Goal: Task Accomplishment & Management: Manage account settings

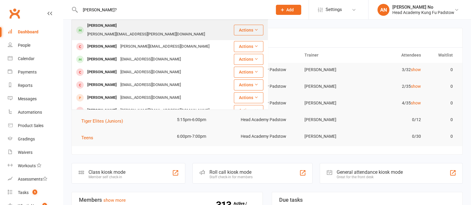
type input "William Manning?"
click at [106, 23] on div "William Manning" at bounding box center [102, 25] width 33 height 9
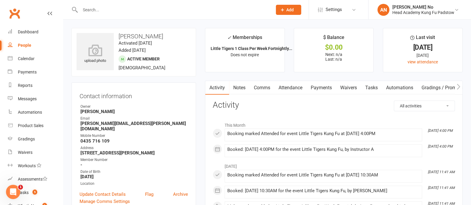
click at [294, 86] on link "Attendance" at bounding box center [291, 88] width 32 height 14
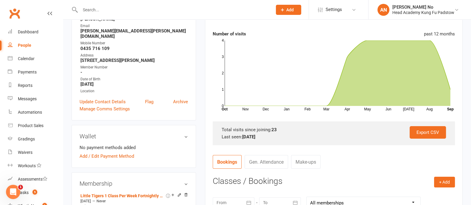
scroll to position [162, 0]
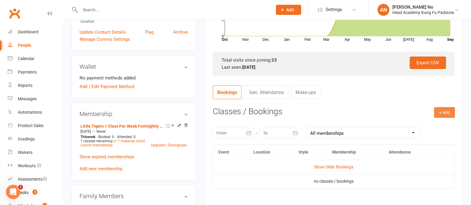
click at [447, 113] on button "+ Add" at bounding box center [444, 112] width 21 height 11
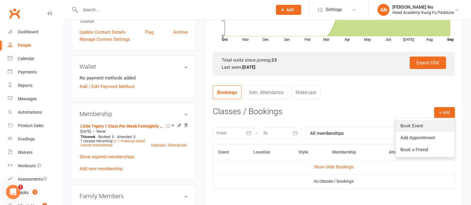
click at [414, 124] on link "Book Event" at bounding box center [425, 126] width 59 height 12
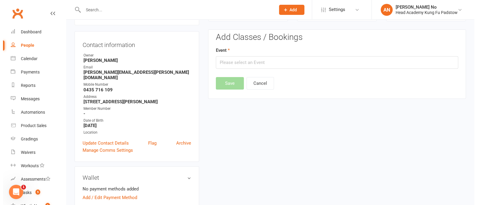
scroll to position [51, 0]
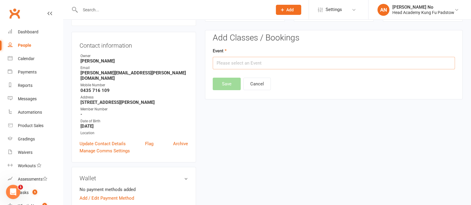
click at [287, 63] on input "text" at bounding box center [334, 63] width 242 height 13
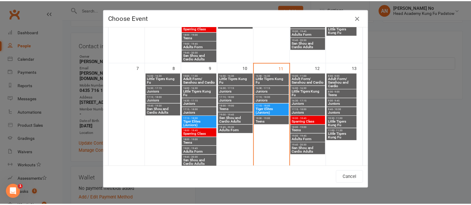
scroll to position [118, 0]
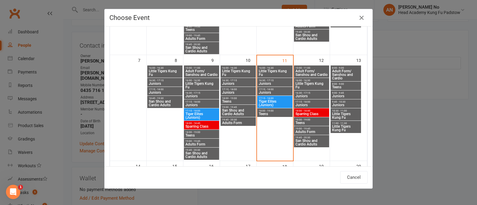
click at [266, 72] on span "Little Tigers Kung Fu" at bounding box center [274, 72] width 33 height 7
type input "Little Tigers Kung Fu - Sep 11, 2025 4:00:00 PM"
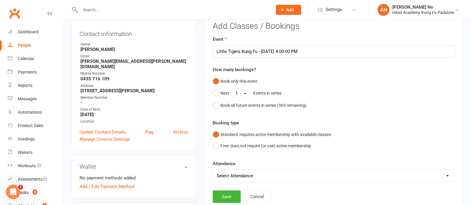
scroll to position [231, 0]
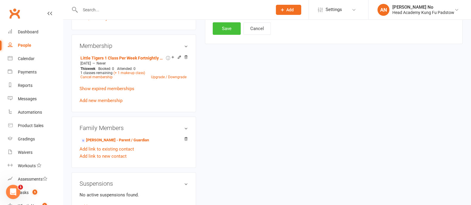
click at [232, 30] on button "Save" at bounding box center [227, 28] width 28 height 13
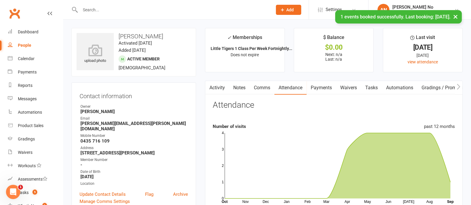
scroll to position [0, 0]
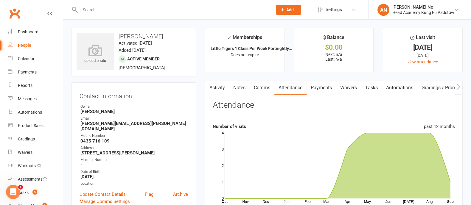
click at [98, 11] on input "text" at bounding box center [173, 10] width 190 height 8
paste input "Patrick Abi Salloum"
type input "Patrick Abi Salloum"
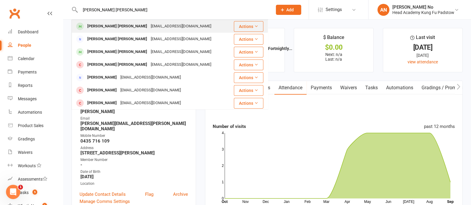
click at [108, 23] on div "Patrick Abi Salloum" at bounding box center [117, 26] width 63 height 9
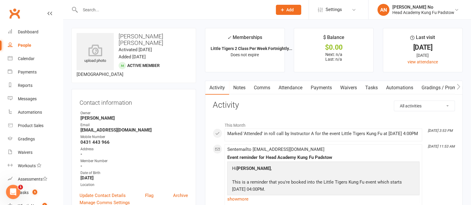
click at [296, 88] on link "Attendance" at bounding box center [291, 88] width 32 height 14
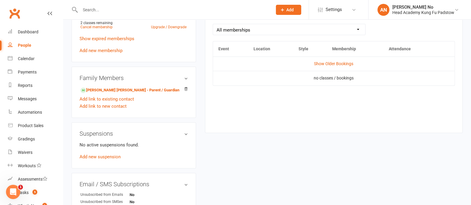
scroll to position [281, 0]
click at [343, 63] on link "Show Older Bookings" at bounding box center [333, 64] width 39 height 5
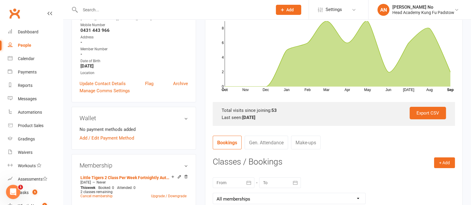
scroll to position [127, 0]
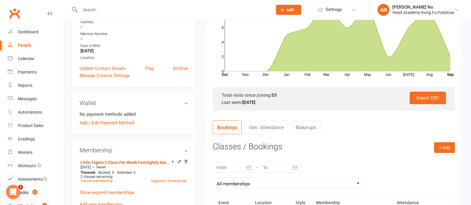
click at [105, 13] on input "text" at bounding box center [173, 10] width 190 height 8
paste input "Jeremiah Primerano"
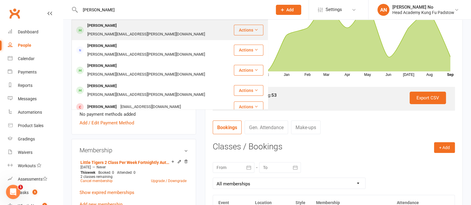
type input "Jeremiah Primerano"
click at [110, 29] on div "Jeremiah Primerano" at bounding box center [102, 25] width 33 height 9
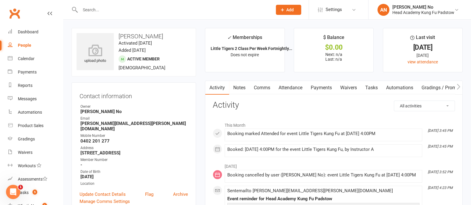
click at [295, 87] on link "Attendance" at bounding box center [291, 88] width 32 height 14
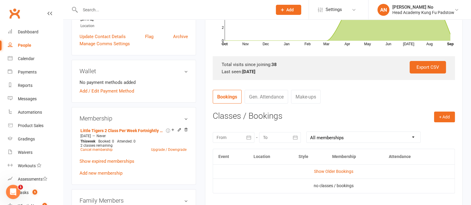
scroll to position [157, 0]
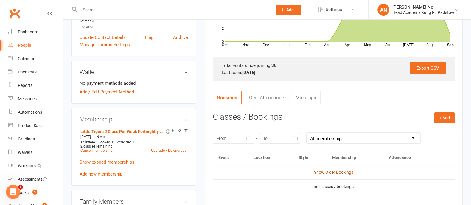
click at [337, 171] on link "Show Older Bookings" at bounding box center [333, 172] width 39 height 5
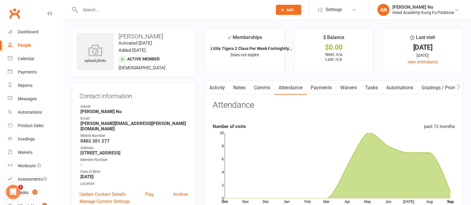
scroll to position [180, 0]
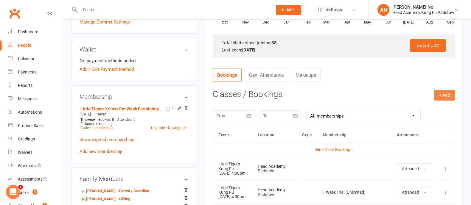
click at [444, 95] on button "+ Add" at bounding box center [444, 95] width 21 height 11
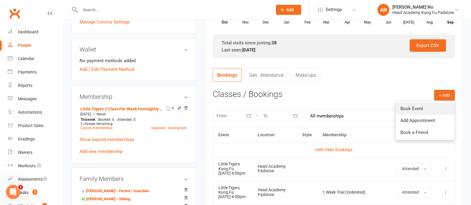
click at [421, 107] on link "Book Event" at bounding box center [425, 109] width 59 height 12
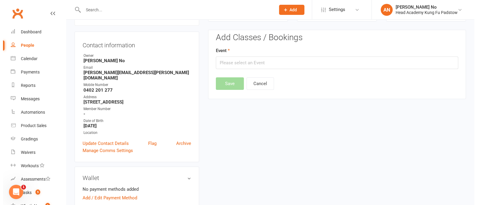
scroll to position [51, 0]
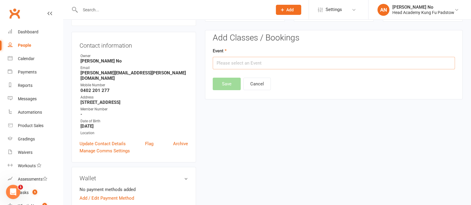
click at [356, 66] on input "text" at bounding box center [334, 63] width 242 height 13
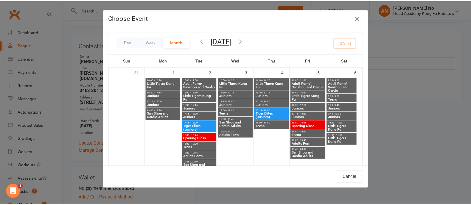
scroll to position [86, 0]
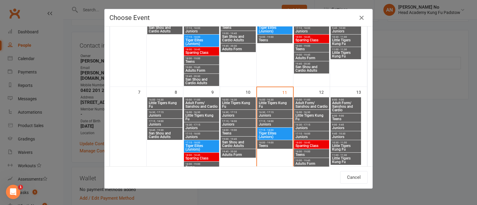
click at [271, 106] on span "Little Tigers Kung Fu" at bounding box center [274, 104] width 33 height 7
type input "Little Tigers Kung Fu - Sep 11, 2025 4:00:00 PM"
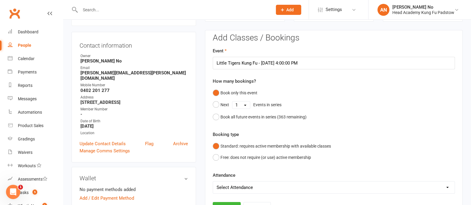
scroll to position [231, 0]
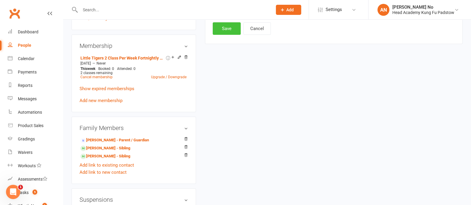
click at [223, 31] on button "Save" at bounding box center [227, 28] width 28 height 13
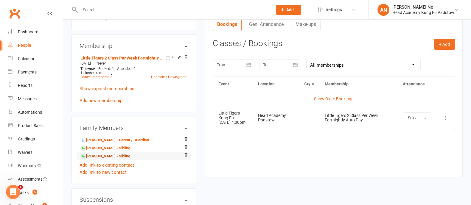
click at [127, 155] on link "Johnathan Primerano - Sibling" at bounding box center [105, 157] width 50 height 6
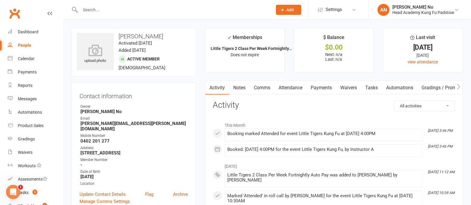
click at [295, 86] on link "Attendance" at bounding box center [291, 88] width 32 height 14
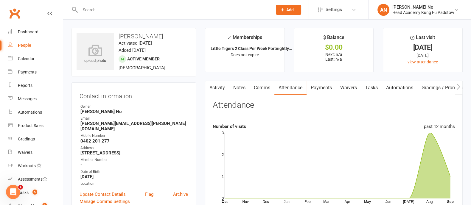
scroll to position [180, 0]
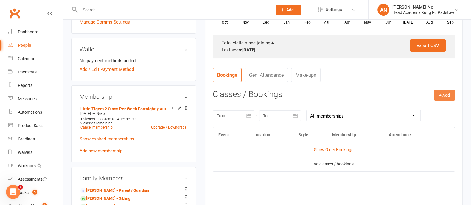
click at [449, 94] on button "+ Add" at bounding box center [444, 95] width 21 height 11
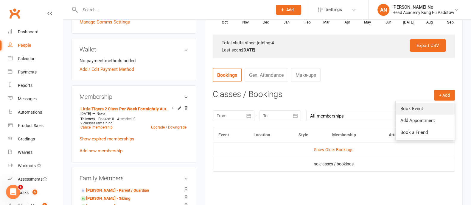
click at [417, 108] on link "Book Event" at bounding box center [425, 109] width 59 height 12
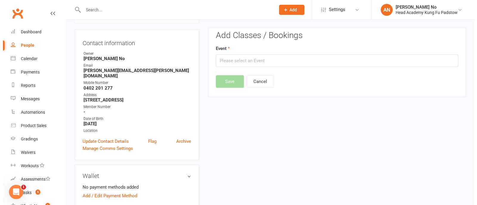
scroll to position [51, 0]
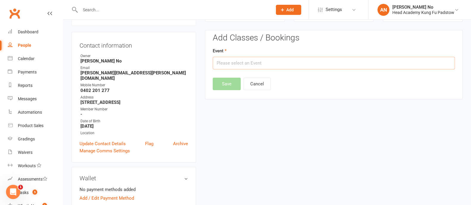
click at [323, 64] on input "text" at bounding box center [334, 63] width 242 height 13
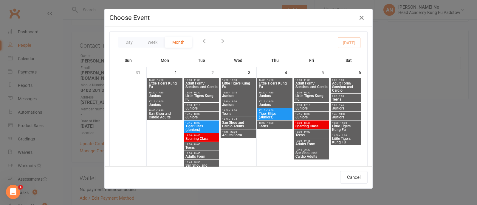
click at [274, 187] on span "Little Tigers Kung Fu" at bounding box center [274, 190] width 33 height 7
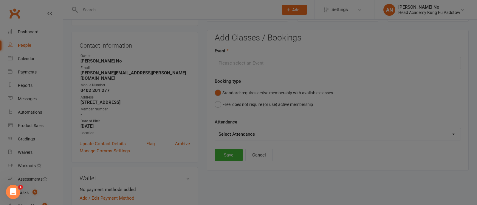
type input "Little Tigers Kung Fu - Sep 11, 2025 4:00:00 PM"
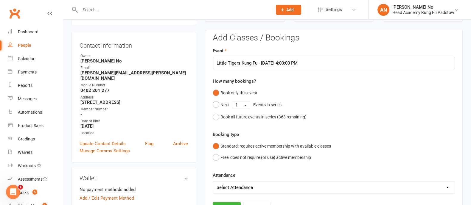
scroll to position [231, 0]
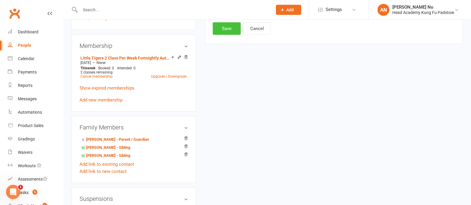
click at [221, 29] on button "Save" at bounding box center [227, 28] width 28 height 13
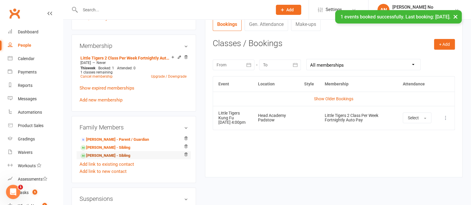
click at [110, 156] on link "Jackson Primerano - Sibling" at bounding box center [105, 156] width 50 height 6
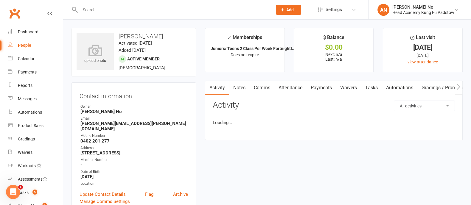
click at [290, 86] on link "Attendance" at bounding box center [291, 88] width 32 height 14
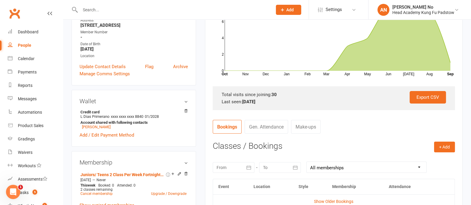
scroll to position [227, 0]
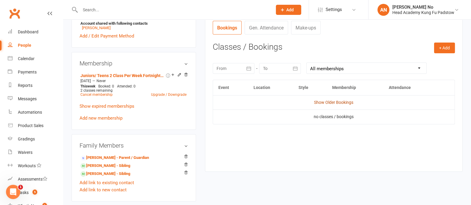
click at [337, 103] on link "Show Older Bookings" at bounding box center [333, 102] width 39 height 5
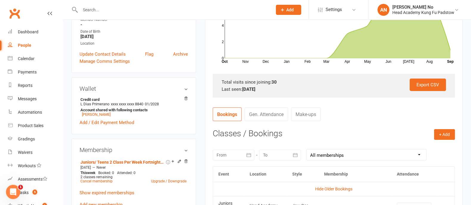
scroll to position [180, 0]
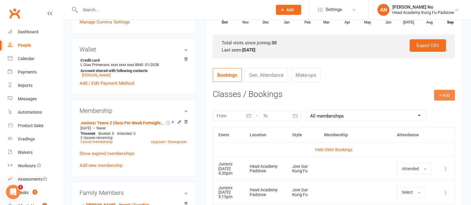
click at [441, 94] on button "+ Add" at bounding box center [444, 95] width 21 height 11
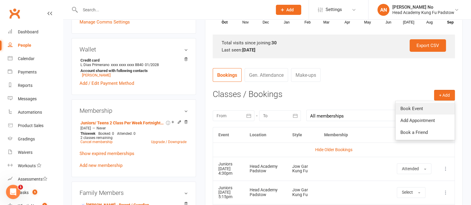
click at [410, 108] on link "Book Event" at bounding box center [425, 109] width 59 height 12
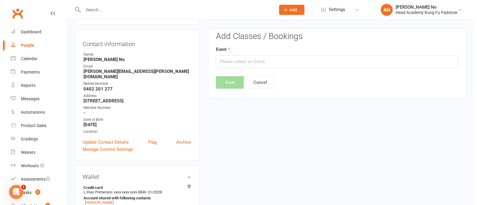
scroll to position [51, 0]
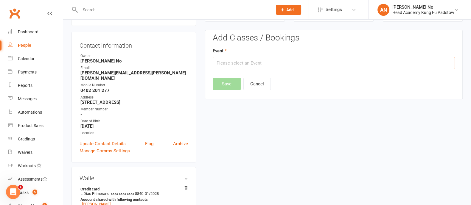
click at [325, 62] on input "text" at bounding box center [334, 63] width 242 height 13
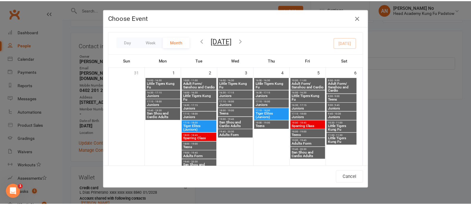
scroll to position [102, 0]
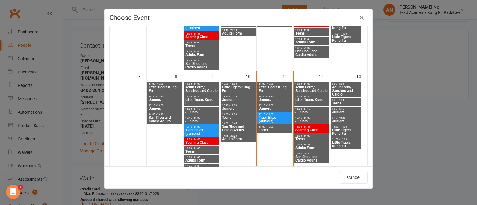
click at [277, 98] on span "Juniors" at bounding box center [274, 100] width 33 height 4
type input "Juniors - Sep 11, 2025 4:30:00 PM"
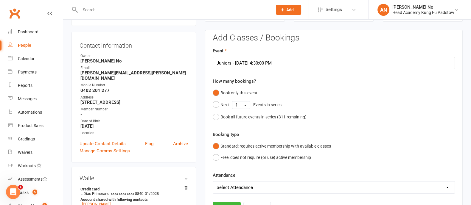
scroll to position [231, 0]
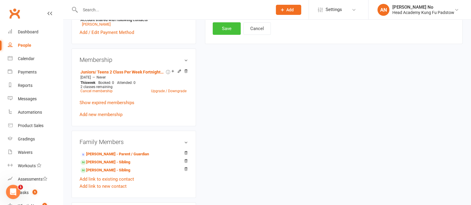
click at [229, 28] on button "Save" at bounding box center [227, 28] width 28 height 13
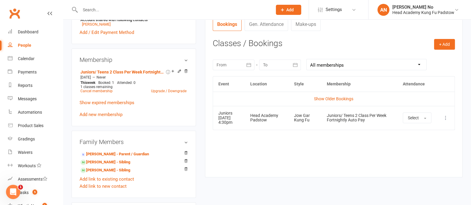
click at [96, 10] on input "text" at bounding box center [173, 10] width 190 height 8
paste input "Jacob Khodr"
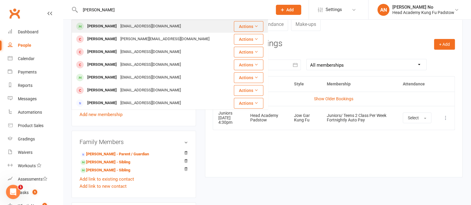
type input "Jacob Khodr"
click at [106, 24] on div "Jacob Khodr" at bounding box center [102, 26] width 33 height 9
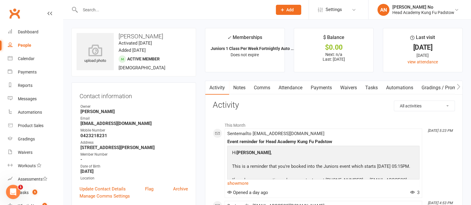
click at [295, 90] on link "Attendance" at bounding box center [291, 88] width 32 height 14
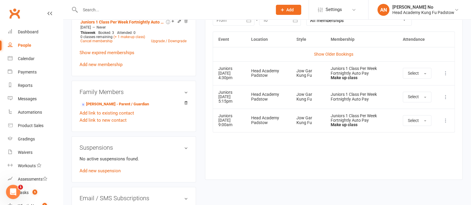
scroll to position [275, 0]
click at [97, 9] on input "text" at bounding box center [173, 10] width 190 height 8
paste input "Khoda Munoz"
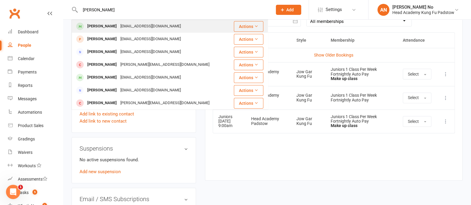
type input "Khoda Munoz"
click at [119, 25] on div "mimi.abd.13.11@gmail.com" at bounding box center [151, 26] width 64 height 9
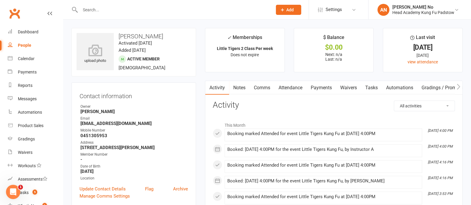
click at [293, 87] on link "Attendance" at bounding box center [291, 88] width 32 height 14
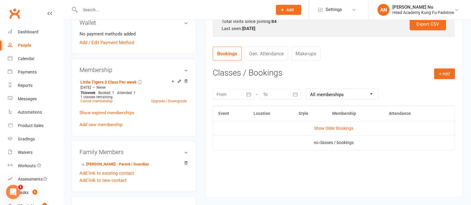
scroll to position [205, 0]
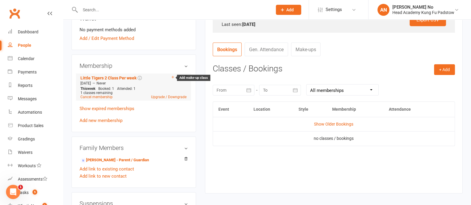
click at [171, 78] on icon at bounding box center [173, 77] width 4 height 4
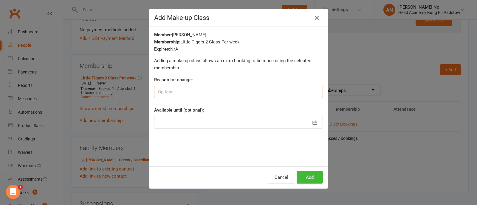
click at [179, 91] on input at bounding box center [238, 92] width 169 height 13
type input "missed 11 sept"
click at [309, 177] on button "Add" at bounding box center [310, 177] width 26 height 13
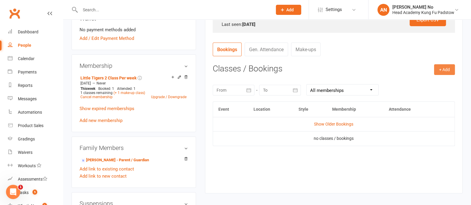
click at [450, 68] on button "+ Add" at bounding box center [444, 69] width 21 height 11
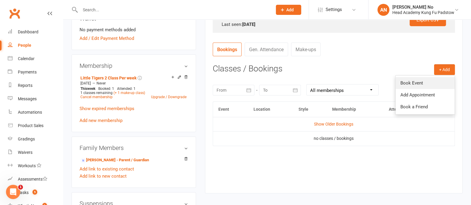
click at [425, 81] on link "Book Event" at bounding box center [425, 83] width 59 height 12
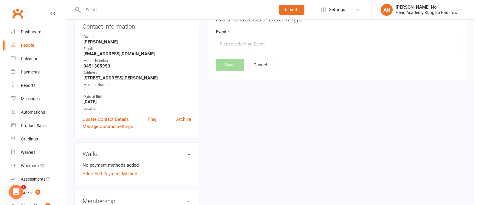
scroll to position [51, 0]
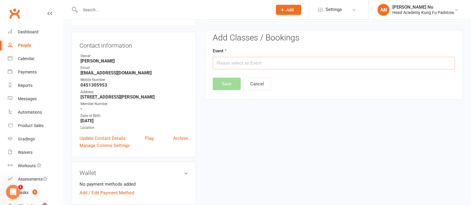
click at [362, 62] on input "text" at bounding box center [334, 63] width 242 height 13
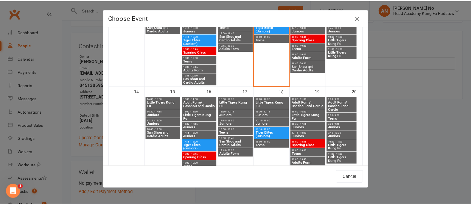
scroll to position [216, 0]
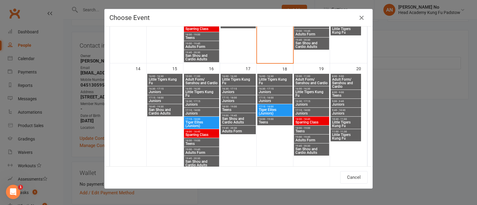
click at [201, 78] on span "Adult Form/ Sanshou and Cardio" at bounding box center [201, 81] width 33 height 7
type input "Adult Form/ Sanshou and Cardio - Sep 16, 2025 10:00:00 AM"
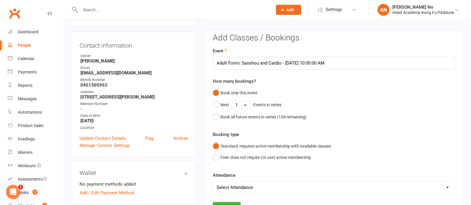
scroll to position [231, 0]
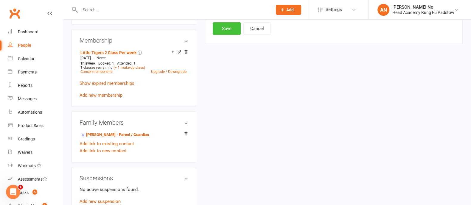
click at [232, 27] on button "Save" at bounding box center [227, 28] width 28 height 13
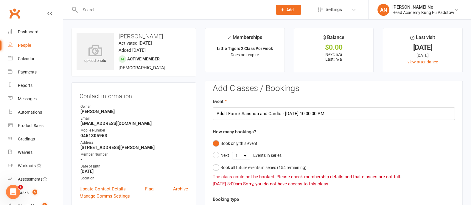
scroll to position [180, 0]
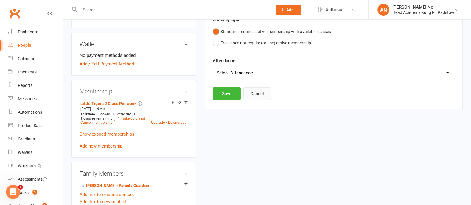
click at [260, 93] on button "Cancel" at bounding box center [257, 94] width 27 height 13
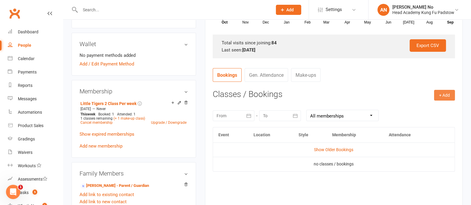
click at [441, 94] on button "+ Add" at bounding box center [444, 95] width 21 height 11
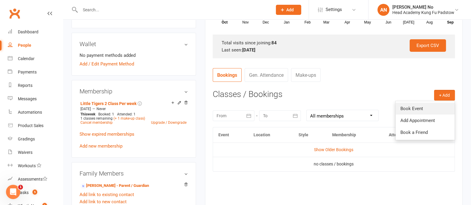
click at [407, 109] on link "Book Event" at bounding box center [425, 109] width 59 height 12
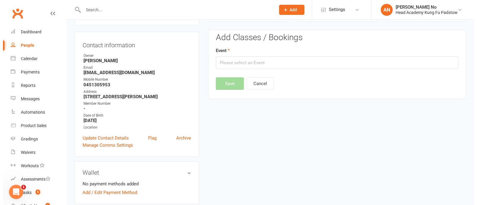
scroll to position [51, 0]
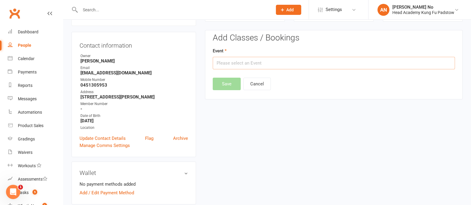
click at [311, 65] on input "text" at bounding box center [334, 63] width 242 height 13
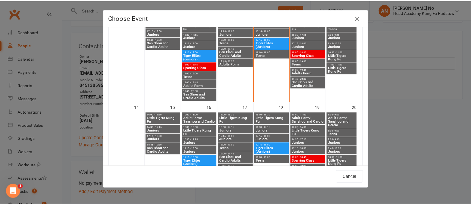
scroll to position [183, 0]
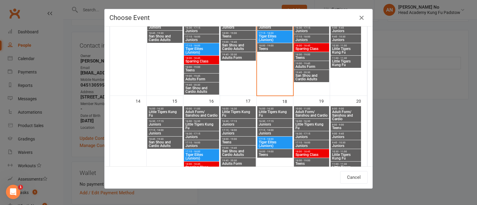
click at [205, 123] on span "Little Tigers Kung Fu" at bounding box center [201, 126] width 33 height 7
type input "Little Tigers Kung Fu - Sep 16, 2025 4:00:00 PM"
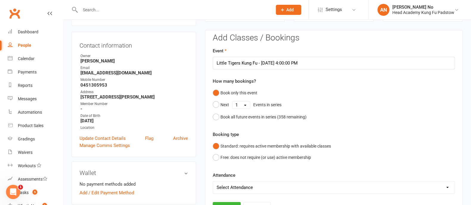
scroll to position [231, 0]
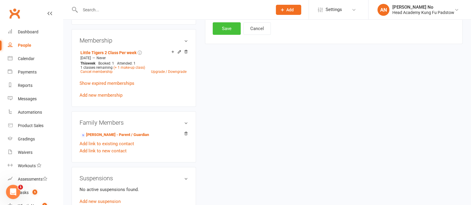
click at [229, 31] on button "Save" at bounding box center [227, 28] width 28 height 13
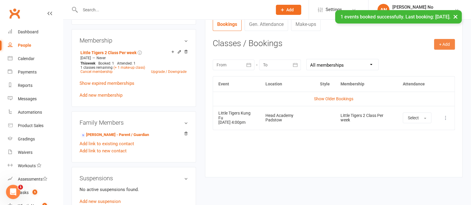
click at [443, 44] on button "+ Add" at bounding box center [444, 44] width 21 height 11
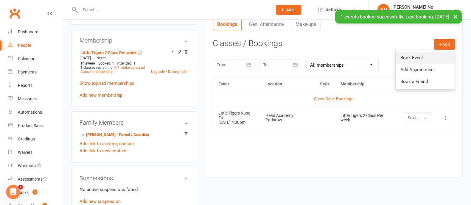
click at [423, 56] on link "Book Event" at bounding box center [425, 58] width 59 height 12
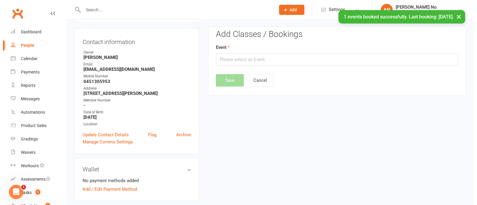
scroll to position [51, 0]
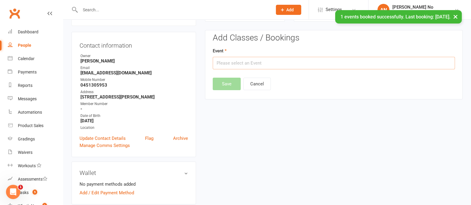
click at [330, 65] on input "text" at bounding box center [334, 63] width 242 height 13
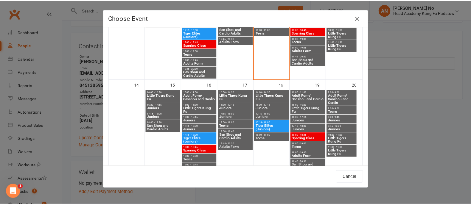
scroll to position [217, 0]
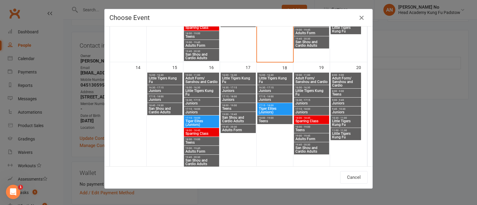
click at [267, 77] on span "Little Tigers Kung Fu" at bounding box center [274, 80] width 33 height 7
type input "Little Tigers Kung Fu - Sep 18, 2025 4:00:00 PM"
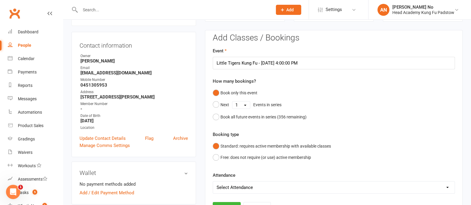
scroll to position [231, 0]
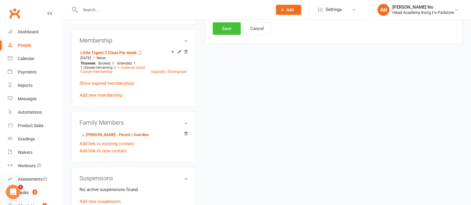
click at [220, 30] on button "Save" at bounding box center [227, 28] width 28 height 13
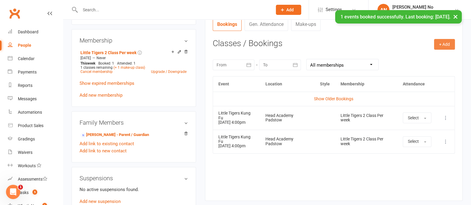
click at [444, 42] on button "+ Add" at bounding box center [444, 44] width 21 height 11
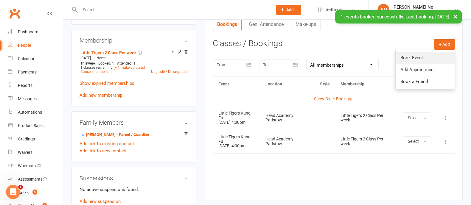
click at [413, 57] on link "Book Event" at bounding box center [425, 58] width 59 height 12
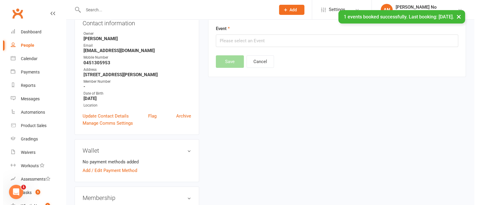
scroll to position [51, 0]
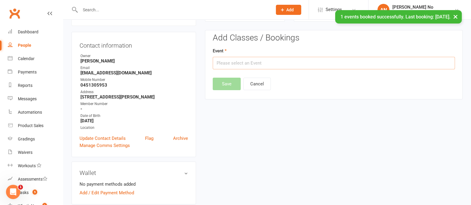
click at [274, 64] on input "text" at bounding box center [334, 63] width 242 height 13
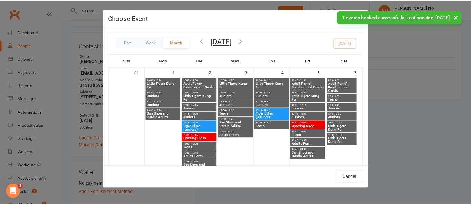
scroll to position [194, 0]
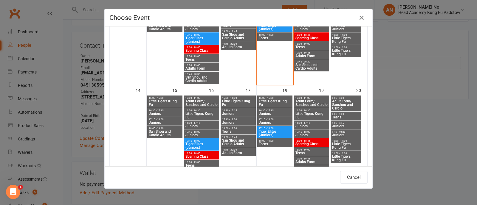
click at [169, 100] on span "Little Tigers Kung Fu" at bounding box center [164, 103] width 33 height 7
type input "Little Tigers Kung Fu - Sep 15, 2025 4:00:00 PM"
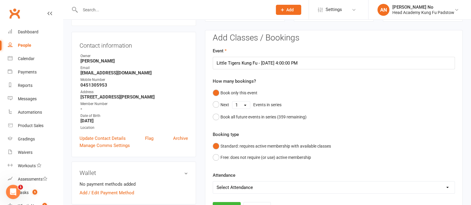
scroll to position [231, 0]
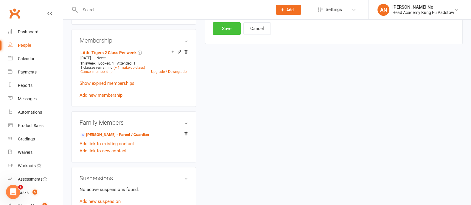
click at [233, 30] on button "Save" at bounding box center [227, 28] width 28 height 13
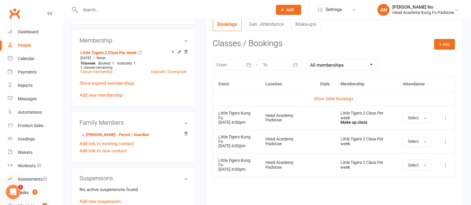
click at [96, 12] on input "text" at bounding box center [173, 10] width 190 height 8
type input "amir"
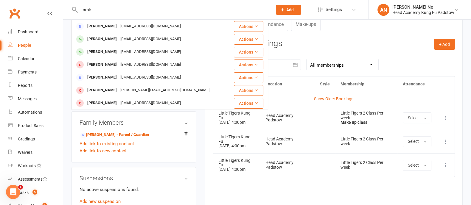
drag, startPoint x: 104, startPoint y: 51, endPoint x: 104, endPoint y: 48, distance: 3.0
click at [104, 49] on div "Mahnoor Amir" at bounding box center [102, 52] width 33 height 9
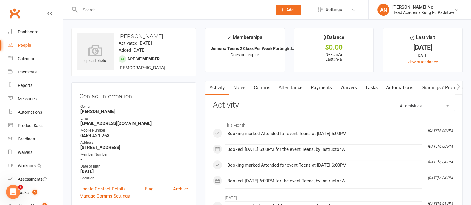
click at [97, 7] on input "text" at bounding box center [173, 10] width 190 height 8
paste input "Vince Tzortzos"
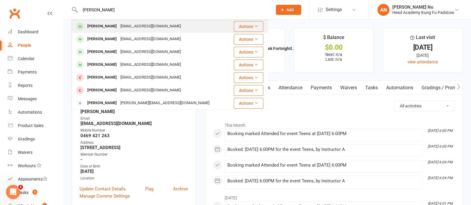
type input "Vince Tzortzos"
click at [106, 26] on div "Vince Tzortzis" at bounding box center [102, 26] width 33 height 9
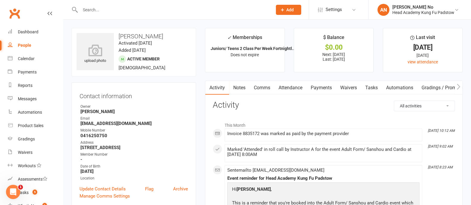
click at [320, 87] on link "Payments" at bounding box center [322, 88] width 30 height 14
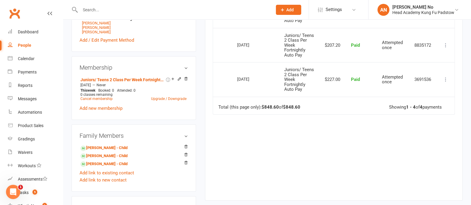
scroll to position [47, 0]
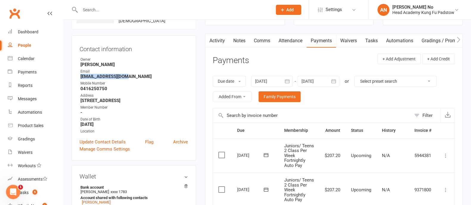
drag, startPoint x: 80, startPoint y: 79, endPoint x: 125, endPoint y: 78, distance: 45.0
click at [125, 78] on ul "Owner Erica D'Ali Email vtzortzis@gmail.com Mobile Number 0416250750 Address 34…" at bounding box center [134, 96] width 109 height 78
copy strong "vtzortzis@gmail.com"
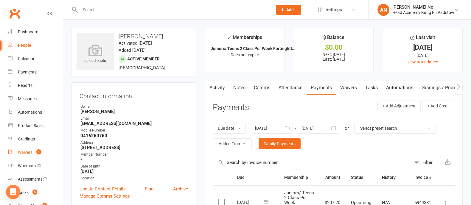
click at [33, 152] on count-badge "1" at bounding box center [37, 152] width 8 height 5
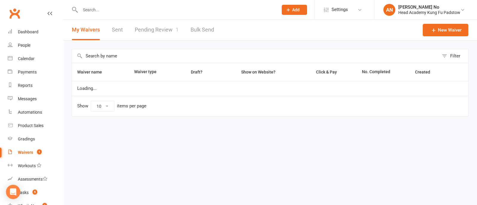
click at [172, 31] on link "Pending Review 1" at bounding box center [157, 30] width 44 height 21
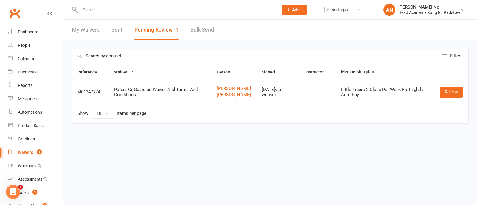
click at [30, 153] on div "Waivers" at bounding box center [25, 152] width 15 height 5
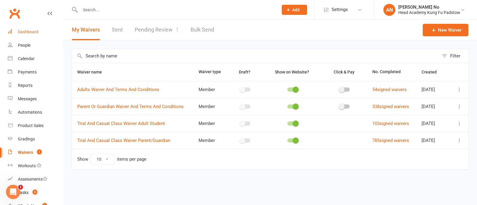
click at [34, 34] on div "Dashboard" at bounding box center [28, 32] width 21 height 5
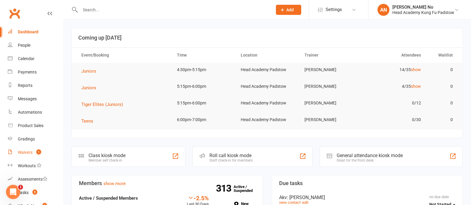
click at [32, 155] on div "Waivers" at bounding box center [25, 152] width 15 height 5
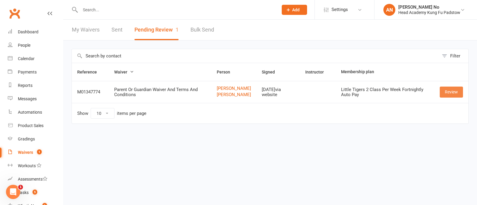
click at [456, 94] on link "Review" at bounding box center [451, 92] width 23 height 11
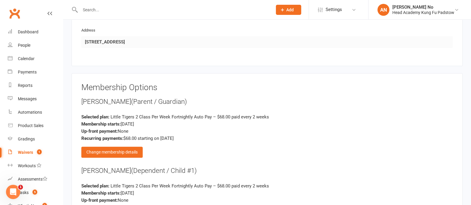
scroll to position [574, 0]
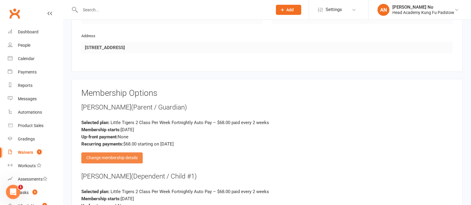
click at [128, 153] on div "Change membership details" at bounding box center [111, 158] width 61 height 11
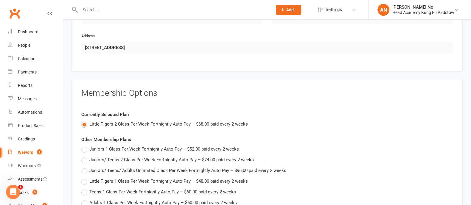
scroll to position [754, 0]
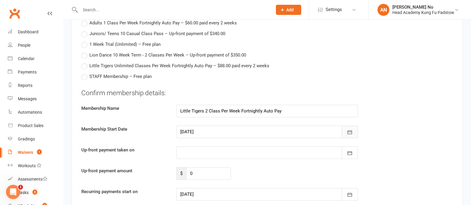
click at [347, 129] on icon "button" at bounding box center [350, 132] width 6 height 6
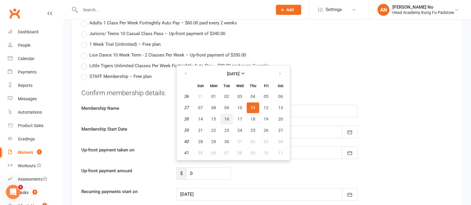
click at [227, 117] on span "16" at bounding box center [226, 119] width 5 height 5
type input "16 Sep 2025"
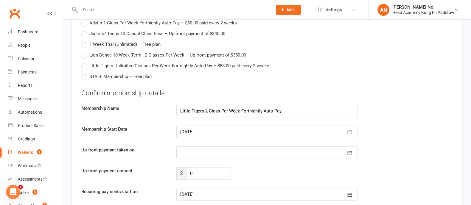
type input "16 Sep 2025"
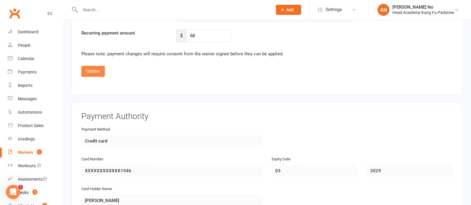
click at [98, 66] on button "Update" at bounding box center [93, 71] width 24 height 11
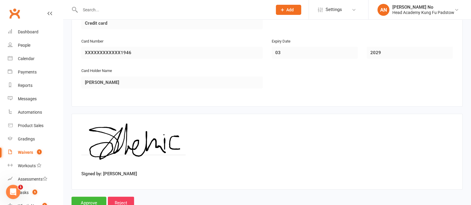
scroll to position [855, 0]
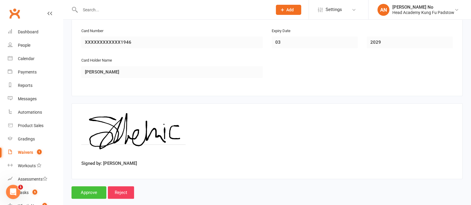
click at [83, 187] on input "Approve" at bounding box center [89, 193] width 35 height 13
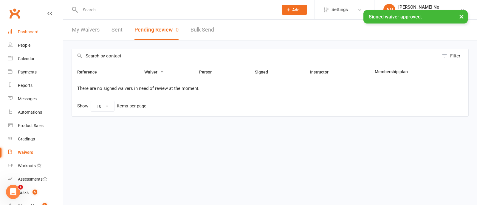
click at [31, 30] on div "Dashboard" at bounding box center [28, 32] width 21 height 5
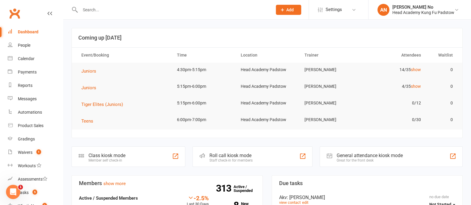
click at [113, 7] on input "text" at bounding box center [173, 10] width 190 height 8
click at [31, 151] on div "Waivers" at bounding box center [25, 152] width 15 height 5
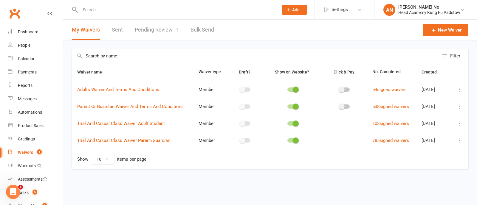
click at [159, 31] on link "Pending Review 1" at bounding box center [157, 30] width 44 height 21
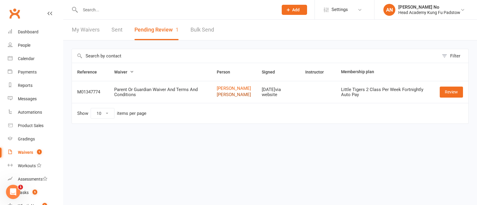
click at [221, 96] on link "[PERSON_NAME]" at bounding box center [234, 94] width 34 height 5
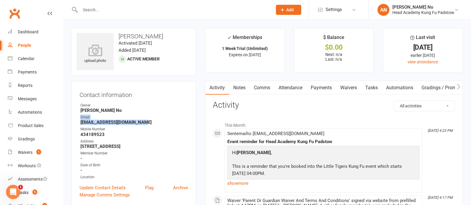
drag, startPoint x: 79, startPoint y: 120, endPoint x: 140, endPoint y: 124, distance: 60.6
click at [140, 124] on li "Email sabina.mehic88@hotmail.com" at bounding box center [134, 120] width 109 height 10
click at [117, 123] on strong "[EMAIL_ADDRESS][DOMAIN_NAME]" at bounding box center [134, 122] width 108 height 5
drag, startPoint x: 79, startPoint y: 123, endPoint x: 140, endPoint y: 122, distance: 61.4
click at [140, 122] on div "Contact information Owner Ann No Email sabina.mehic88@hotmail.com Mobile Number…" at bounding box center [134, 143] width 125 height 125
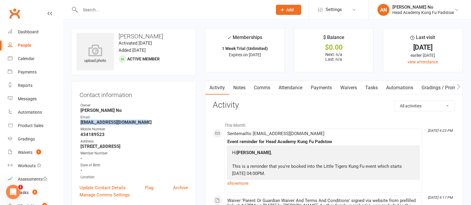
copy strong "[EMAIL_ADDRESS][DOMAIN_NAME]"
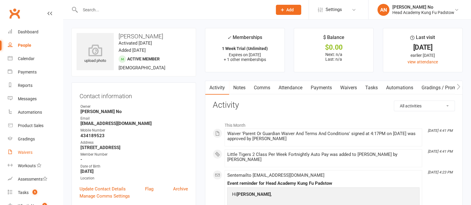
click at [33, 152] on link "Waivers" at bounding box center [35, 152] width 55 height 13
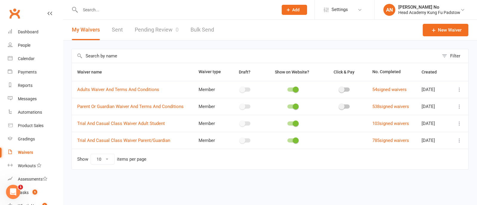
click at [172, 31] on link "Pending Review 0" at bounding box center [157, 30] width 44 height 21
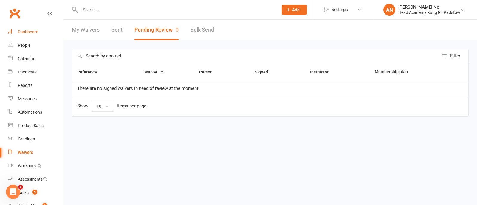
click at [36, 35] on link "Dashboard" at bounding box center [35, 31] width 55 height 13
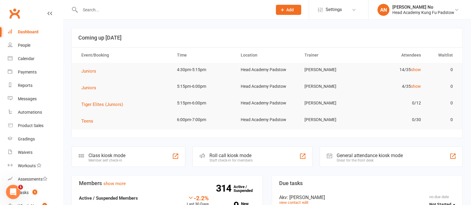
drag, startPoint x: 107, startPoint y: 11, endPoint x: 302, endPoint y: 85, distance: 208.5
click at [107, 11] on input "text" at bounding box center [173, 10] width 190 height 8
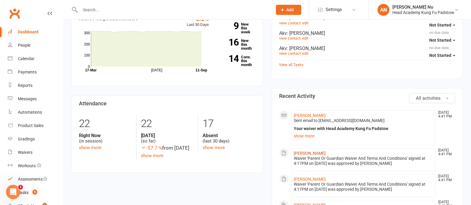
click at [312, 153] on link "[PERSON_NAME]" at bounding box center [310, 153] width 32 height 5
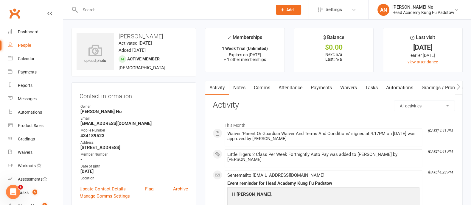
click at [295, 90] on link "Attendance" at bounding box center [291, 88] width 32 height 14
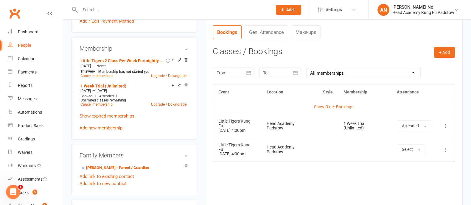
scroll to position [230, 0]
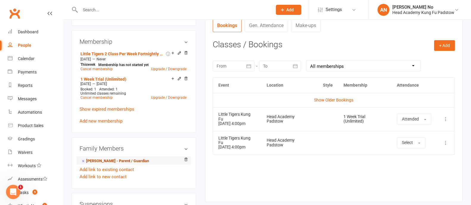
click at [129, 161] on link "[PERSON_NAME] - Parent / Guardian" at bounding box center [114, 161] width 69 height 6
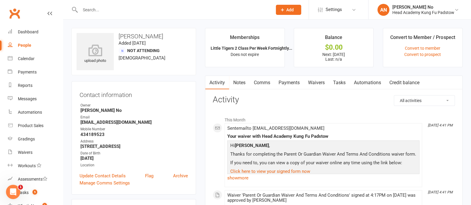
click at [99, 10] on input "text" at bounding box center [173, 10] width 190 height 8
type input "[PERSON_NAME]"
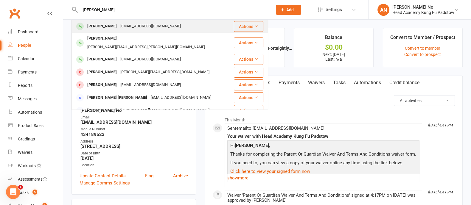
click at [95, 27] on div "[PERSON_NAME]" at bounding box center [102, 26] width 33 height 9
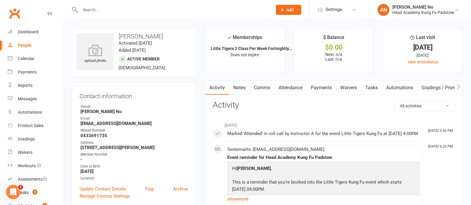
scroll to position [180, 0]
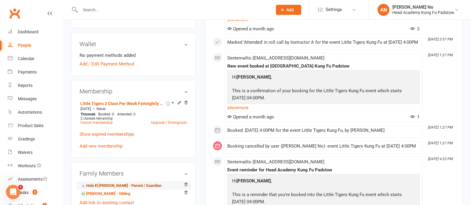
click at [111, 188] on link "Hala El [PERSON_NAME] - Parent / Guardian" at bounding box center [120, 186] width 81 height 6
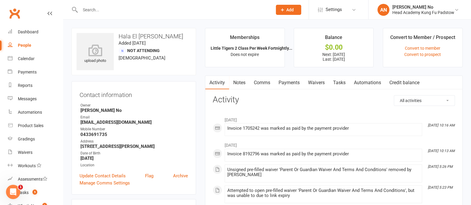
click at [291, 82] on link "Payments" at bounding box center [290, 83] width 30 height 14
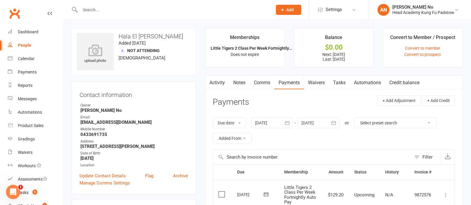
click at [240, 84] on link "Notes" at bounding box center [239, 83] width 21 height 14
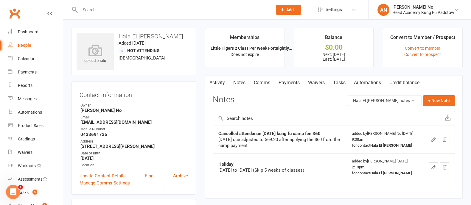
click at [291, 83] on link "Payments" at bounding box center [290, 83] width 30 height 14
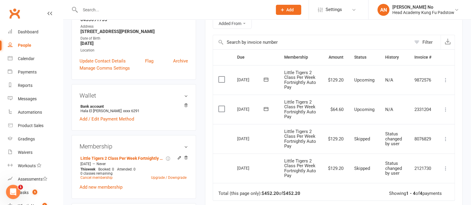
scroll to position [114, 0]
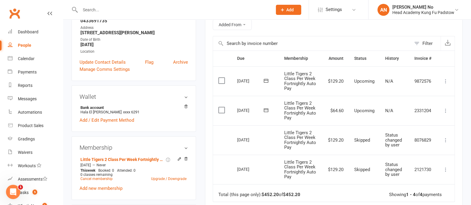
click at [101, 10] on input "text" at bounding box center [173, 10] width 190 height 8
paste input "[EMAIL_ADDRESS][DOMAIN_NAME]"
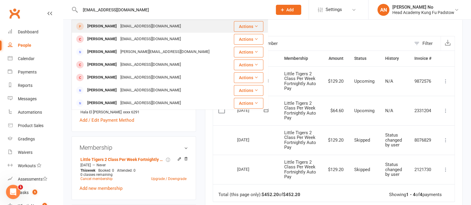
type input "[EMAIL_ADDRESS][DOMAIN_NAME]"
click at [105, 27] on div "[PERSON_NAME]" at bounding box center [102, 26] width 33 height 9
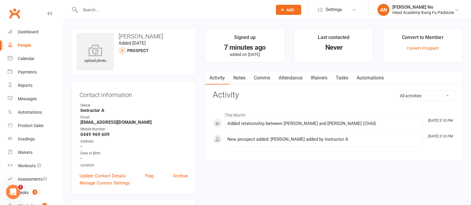
scroll to position [180, 0]
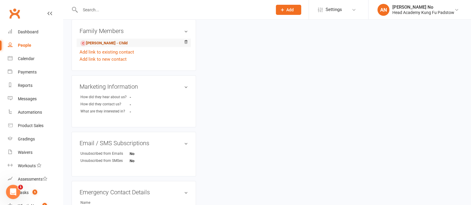
click at [115, 45] on link "[PERSON_NAME] - Child" at bounding box center [103, 43] width 47 height 6
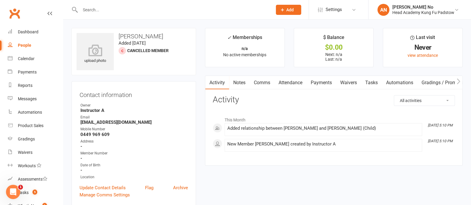
scroll to position [180, 0]
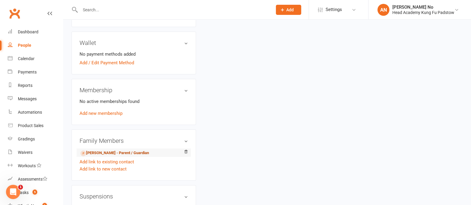
click at [121, 154] on link "[PERSON_NAME] - Parent / Guardian" at bounding box center [114, 153] width 69 height 6
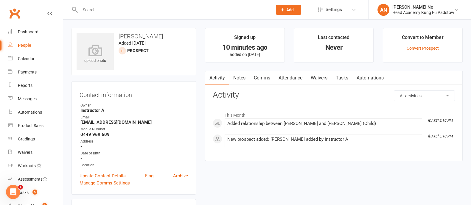
click at [324, 85] on div "Activity Notes Comms Attendance Waivers Tasks Automations All activities Bookin…" at bounding box center [334, 116] width 258 height 91
click at [323, 79] on link "Waivers" at bounding box center [319, 78] width 25 height 14
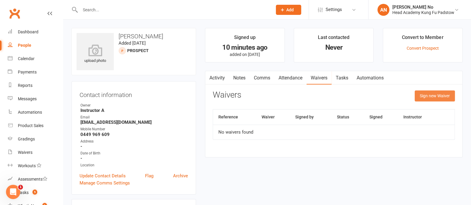
click at [427, 93] on button "Sign new Waiver" at bounding box center [435, 96] width 40 height 11
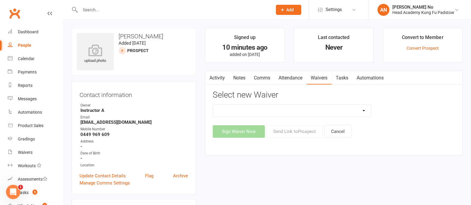
click at [364, 108] on select "Adults Waiver And Terms And Conditions Parent Or Guardian Waiver And Terms And …" at bounding box center [292, 111] width 158 height 12
select select "3665"
click at [213, 105] on select "Adults Waiver And Terms And Conditions Parent Or Guardian Waiver And Terms And …" at bounding box center [292, 111] width 158 height 12
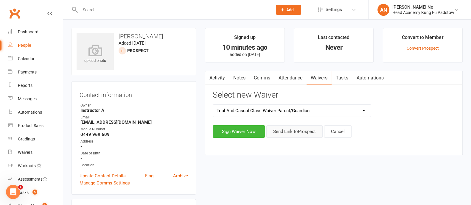
click at [304, 132] on button "Send Link to [GEOGRAPHIC_DATA]" at bounding box center [294, 131] width 56 height 13
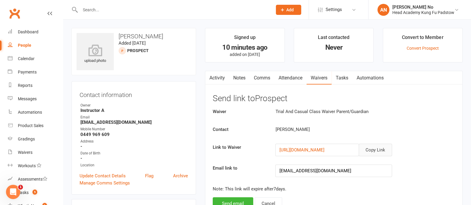
click at [372, 150] on button "Copy Link" at bounding box center [375, 150] width 33 height 13
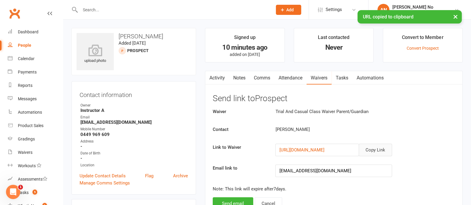
click at [379, 148] on button "Copy Link" at bounding box center [375, 150] width 33 height 13
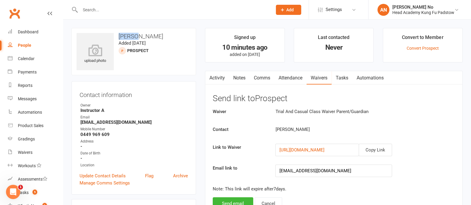
drag, startPoint x: 134, startPoint y: 37, endPoint x: 119, endPoint y: 35, distance: 15.1
click at [119, 35] on h3 "[PERSON_NAME]" at bounding box center [134, 36] width 114 height 7
copy h3 "[PERSON_NAME]"
drag, startPoint x: 79, startPoint y: 123, endPoint x: 128, endPoint y: 123, distance: 48.6
click at [128, 123] on div "Contact information Owner Instructor A Email [EMAIL_ADDRESS][DOMAIN_NAME] Mobil…" at bounding box center [134, 138] width 125 height 114
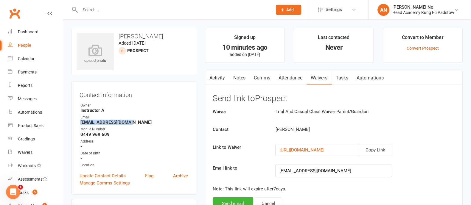
copy strong "[EMAIL_ADDRESS][DOMAIN_NAME]"
click at [36, 32] on div "Dashboard" at bounding box center [28, 32] width 21 height 5
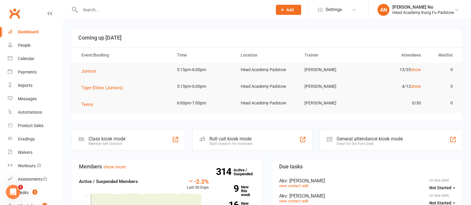
click at [100, 11] on input "text" at bounding box center [173, 10] width 190 height 8
click at [38, 30] on link "Dashboard" at bounding box center [35, 31] width 55 height 13
click at [25, 32] on div "Dashboard" at bounding box center [28, 32] width 21 height 5
click at [119, 9] on input "text" at bounding box center [173, 10] width 190 height 8
type input "christos"
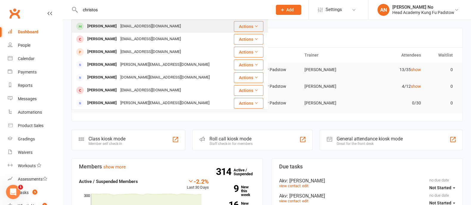
click at [119, 24] on div "[EMAIL_ADDRESS][DOMAIN_NAME]" at bounding box center [151, 26] width 64 height 9
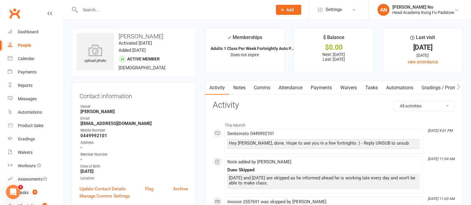
click at [321, 86] on link "Payments" at bounding box center [322, 88] width 30 height 14
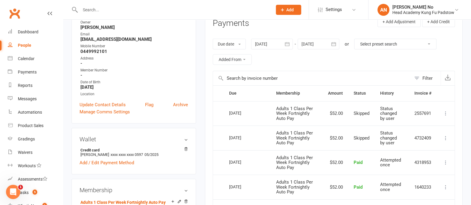
scroll to position [89, 0]
